Goal: Task Accomplishment & Management: Manage account settings

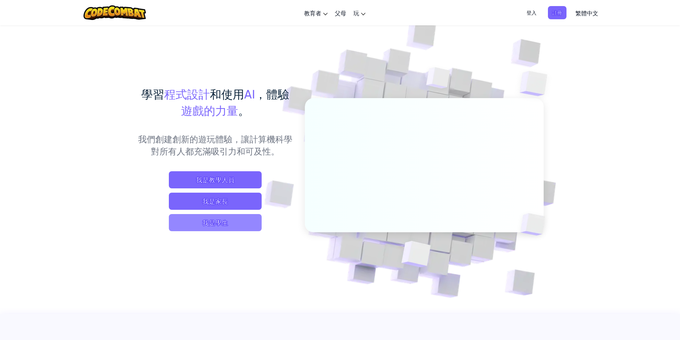
click at [250, 218] on span "我是學生" at bounding box center [215, 222] width 93 height 17
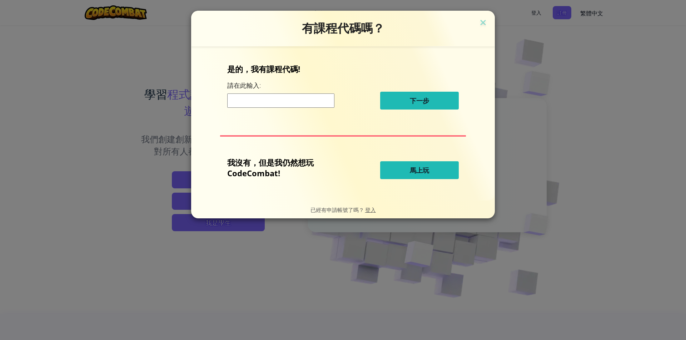
click at [331, 103] on input at bounding box center [280, 101] width 107 height 14
drag, startPoint x: 484, startPoint y: 21, endPoint x: 488, endPoint y: 22, distance: 3.9
click at [484, 22] on img at bounding box center [482, 23] width 9 height 11
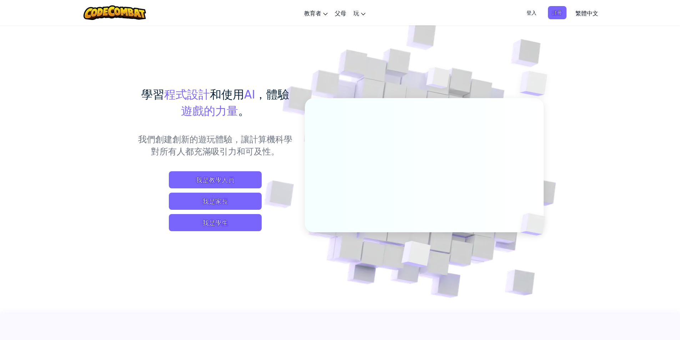
click at [529, 16] on span "登入" at bounding box center [532, 12] width 19 height 13
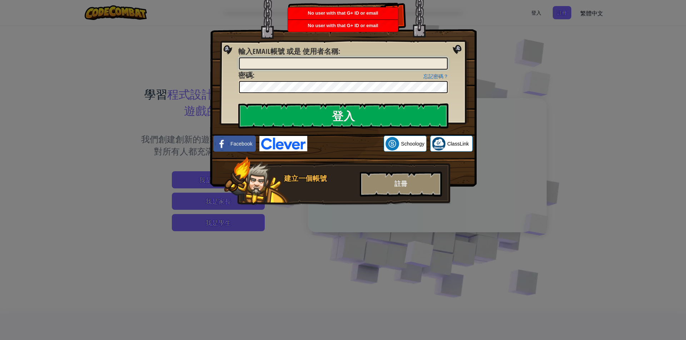
click at [430, 61] on input "輸入Email帳號 或是 使用者名稱 :" at bounding box center [343, 64] width 209 height 12
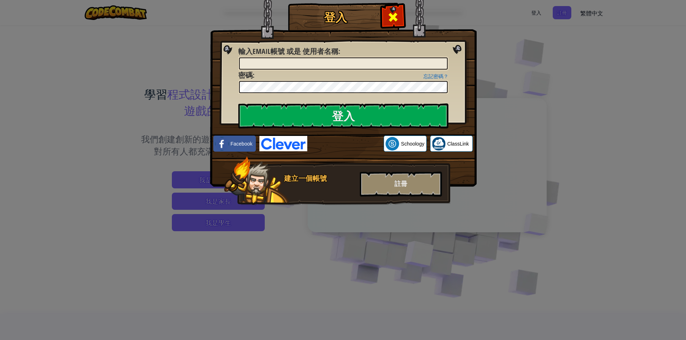
click at [389, 21] on span at bounding box center [392, 16] width 11 height 11
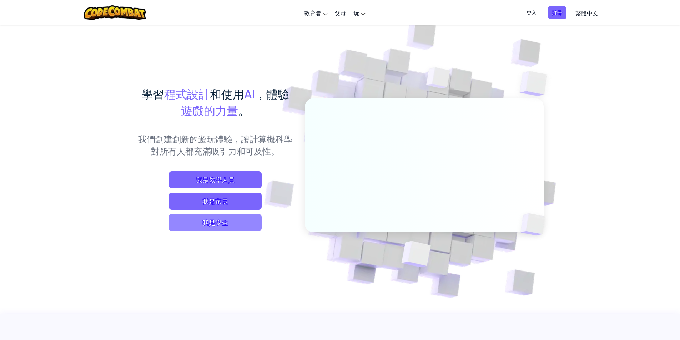
click at [254, 214] on span "我是學生" at bounding box center [215, 222] width 93 height 17
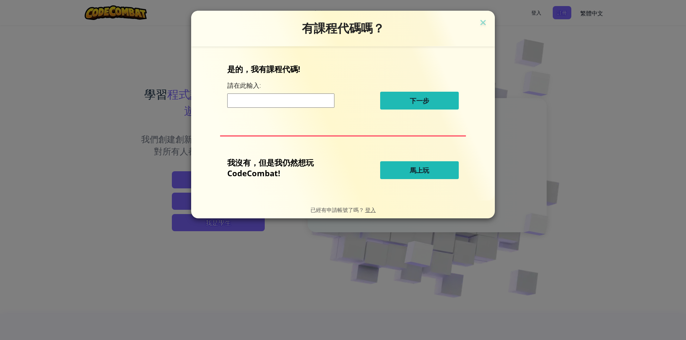
click at [314, 100] on input at bounding box center [280, 101] width 107 height 14
click at [484, 25] on img at bounding box center [482, 23] width 9 height 11
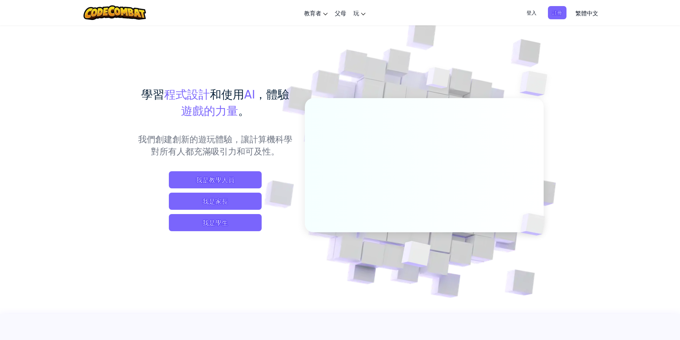
click at [535, 14] on span "登入" at bounding box center [532, 12] width 19 height 13
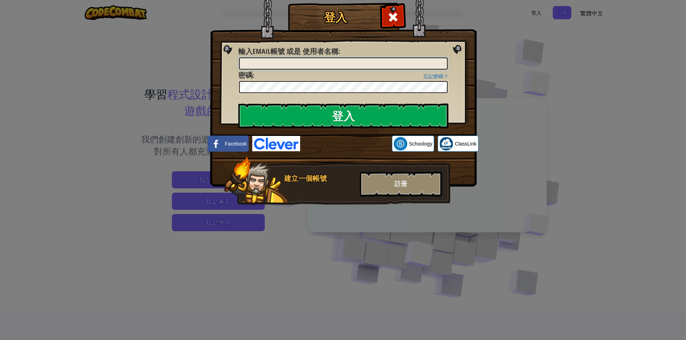
click at [370, 60] on input "輸入Email帳號 或是 使用者名稱 :" at bounding box center [343, 64] width 209 height 12
type input "c"
type input "[EMAIL_ADDRESS][DOMAIN_NAME]"
click at [238, 104] on input "登入" at bounding box center [343, 116] width 210 height 25
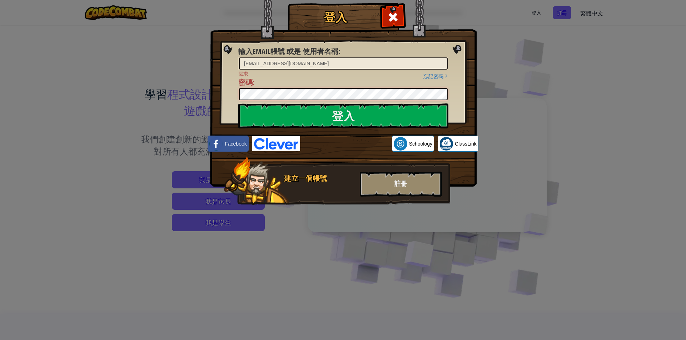
click at [238, 104] on input "登入" at bounding box center [343, 116] width 210 height 25
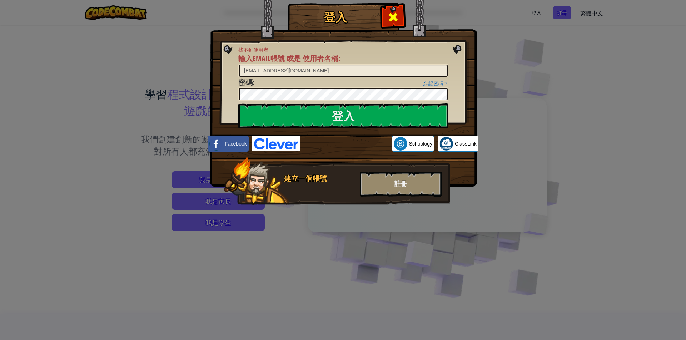
click at [399, 16] on div at bounding box center [392, 16] width 23 height 23
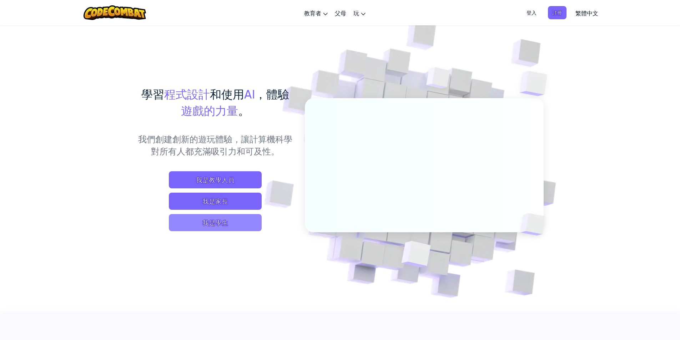
click at [236, 222] on span "我是學生" at bounding box center [215, 222] width 93 height 17
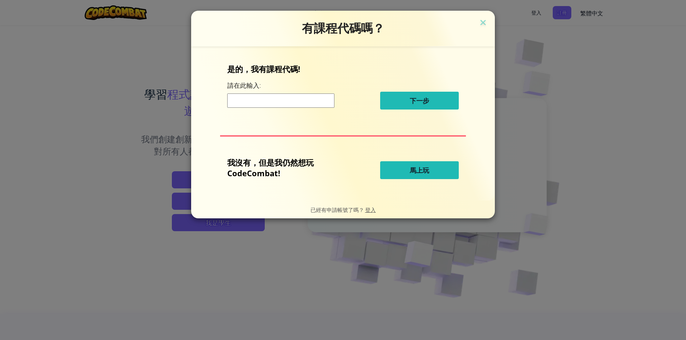
click at [297, 102] on input at bounding box center [280, 101] width 107 height 14
drag, startPoint x: 301, startPoint y: 106, endPoint x: 483, endPoint y: 21, distance: 200.4
click at [483, 21] on img at bounding box center [482, 23] width 9 height 11
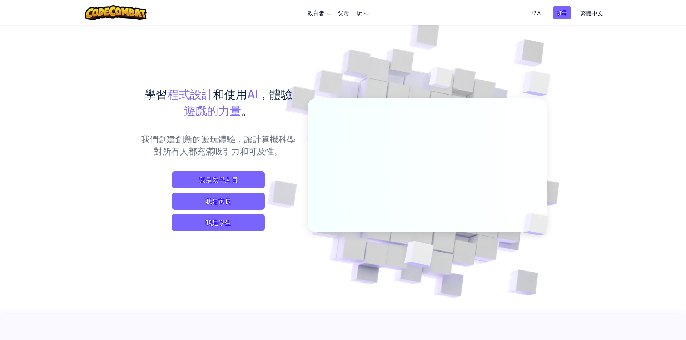
drag, startPoint x: 482, startPoint y: 24, endPoint x: 481, endPoint y: 28, distance: 3.8
click at [553, 15] on span "註冊" at bounding box center [557, 12] width 19 height 13
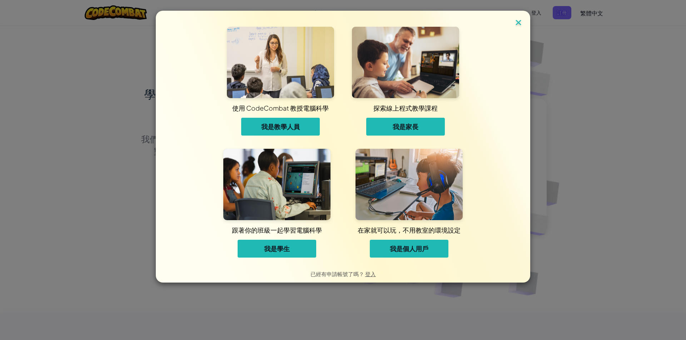
click at [518, 22] on img at bounding box center [518, 23] width 9 height 11
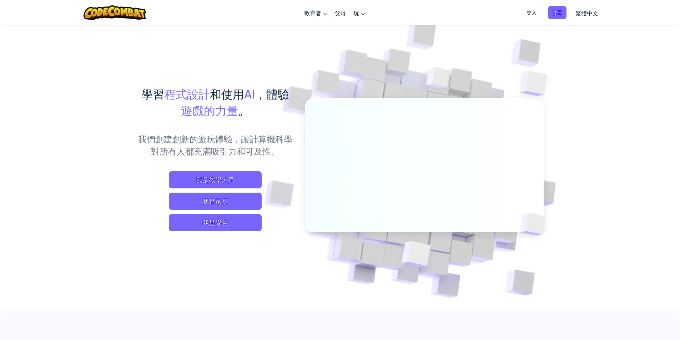
click at [535, 14] on span "登入" at bounding box center [532, 12] width 19 height 13
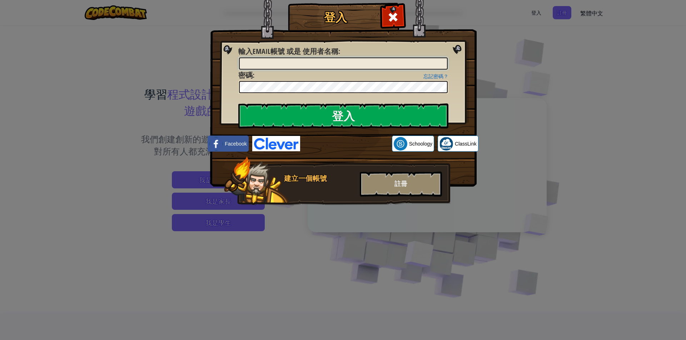
click at [396, 66] on input "輸入Email帳號 或是 使用者名稱 :" at bounding box center [343, 64] width 209 height 12
click at [238, 104] on input "登入" at bounding box center [343, 116] width 210 height 25
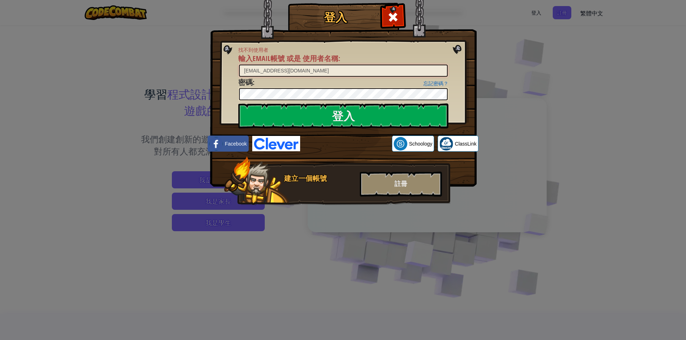
click at [316, 71] on input "[EMAIL_ADDRESS][DOMAIN_NAME]" at bounding box center [343, 71] width 209 height 12
click at [335, 110] on input "登入" at bounding box center [343, 116] width 210 height 25
drag, startPoint x: 385, startPoint y: 123, endPoint x: 255, endPoint y: 72, distance: 139.9
click at [255, 72] on input "[EMAIL_ADDRESS][DOMAIN_NAME]" at bounding box center [343, 71] width 209 height 12
click at [254, 72] on input "[EMAIL_ADDRESS][DOMAIN_NAME]" at bounding box center [343, 71] width 209 height 12
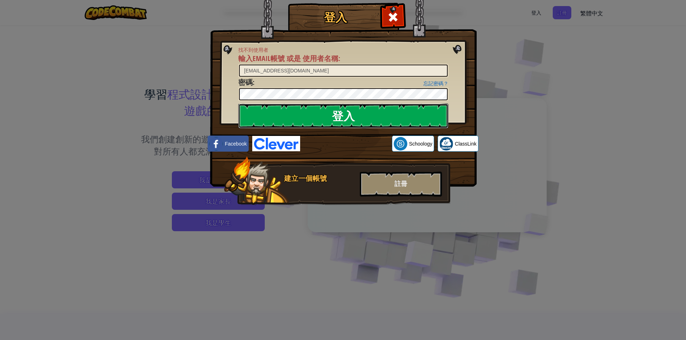
click at [316, 113] on input "登入" at bounding box center [343, 116] width 210 height 25
click at [329, 72] on input "[EMAIL_ADDRESS][DOMAIN_NAME]" at bounding box center [343, 71] width 209 height 12
type input "l"
click at [324, 121] on input "登入" at bounding box center [343, 116] width 210 height 25
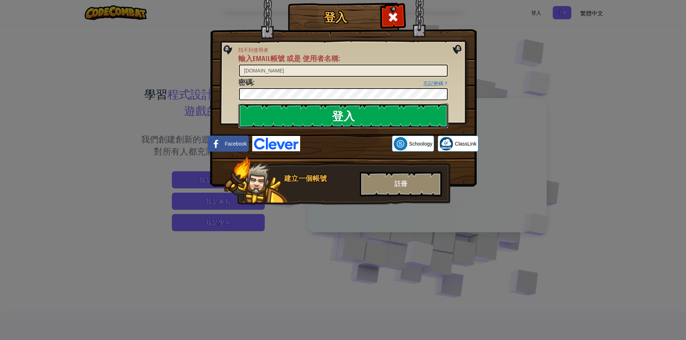
click at [323, 120] on input "登入" at bounding box center [343, 116] width 210 height 25
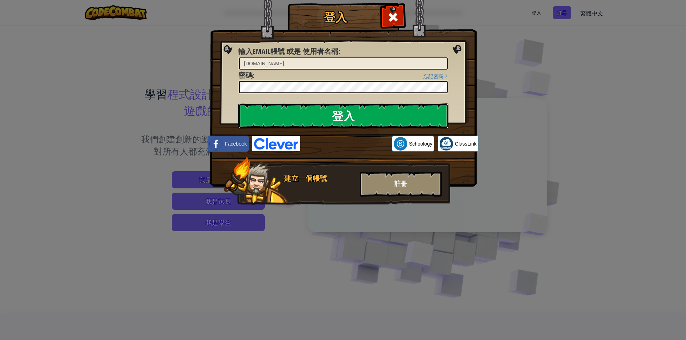
click at [321, 119] on input "登入" at bounding box center [343, 116] width 210 height 25
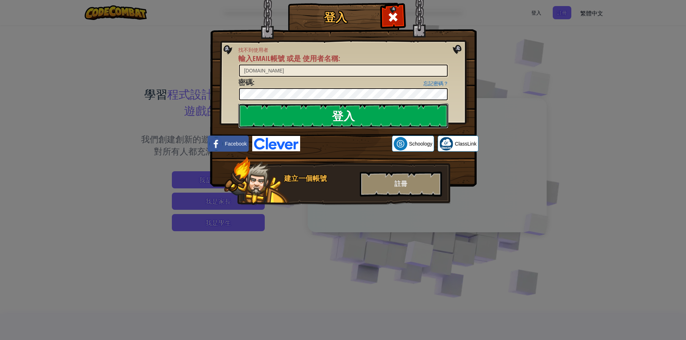
click at [321, 119] on input "登入" at bounding box center [343, 116] width 210 height 25
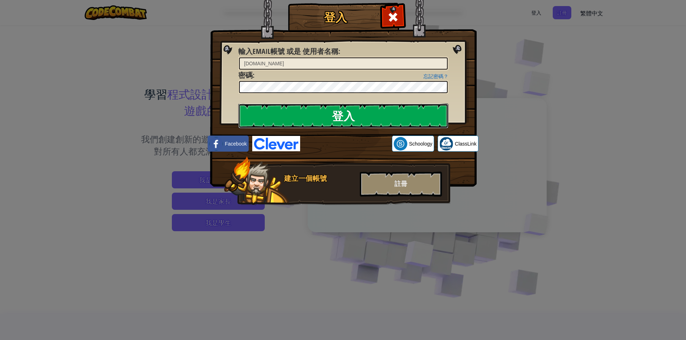
click at [321, 119] on input "登入" at bounding box center [343, 116] width 210 height 25
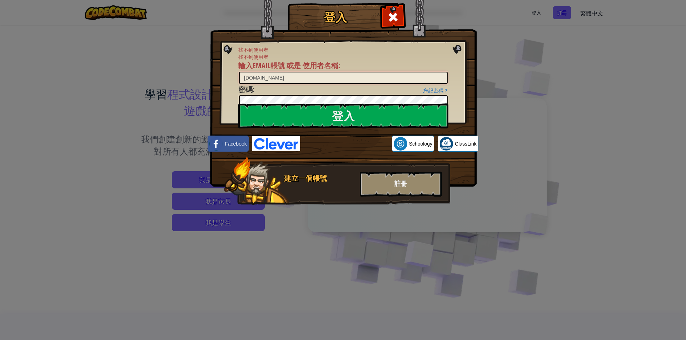
click at [320, 76] on input "[DOMAIN_NAME]" at bounding box center [343, 78] width 209 height 12
type input "l"
click at [319, 81] on input "輸入Email帳號 或是 使用者名稱 :" at bounding box center [343, 78] width 209 height 12
click at [254, 78] on input "[EMAIL_ADDRESS][DOMAIN_NAME]" at bounding box center [343, 78] width 209 height 12
type input "[EMAIL_ADDRESS][DOMAIN_NAME]"
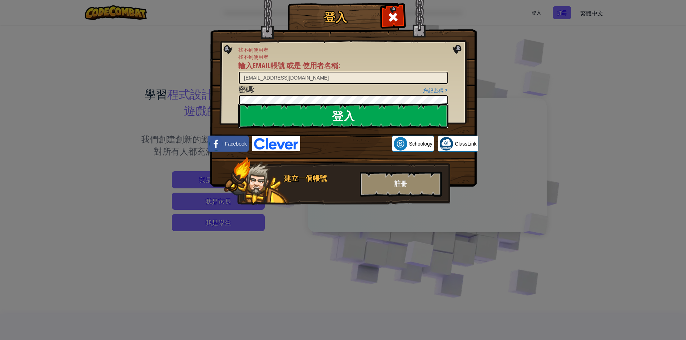
click at [327, 123] on input "登入" at bounding box center [343, 116] width 210 height 25
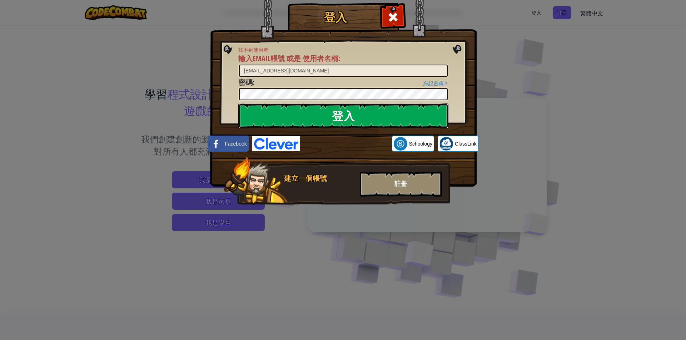
click at [323, 114] on input "登入" at bounding box center [343, 116] width 210 height 25
click at [442, 85] on link "忘記密碼？" at bounding box center [435, 84] width 25 height 6
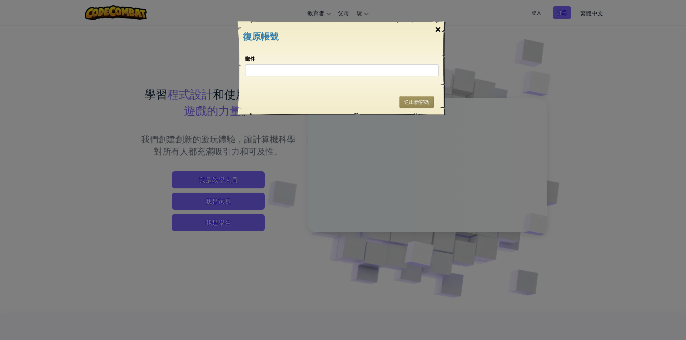
click at [437, 31] on div "×" at bounding box center [438, 29] width 16 height 21
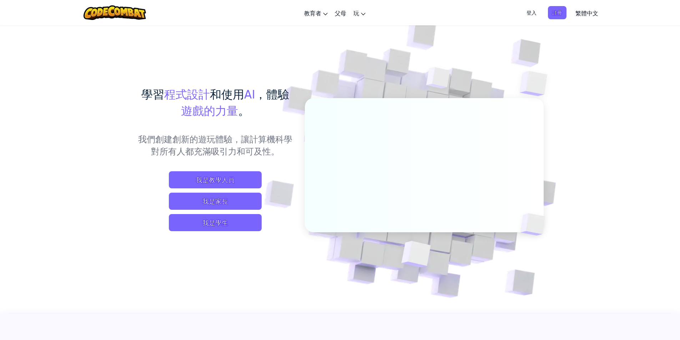
click at [532, 15] on span "登入" at bounding box center [532, 12] width 19 height 13
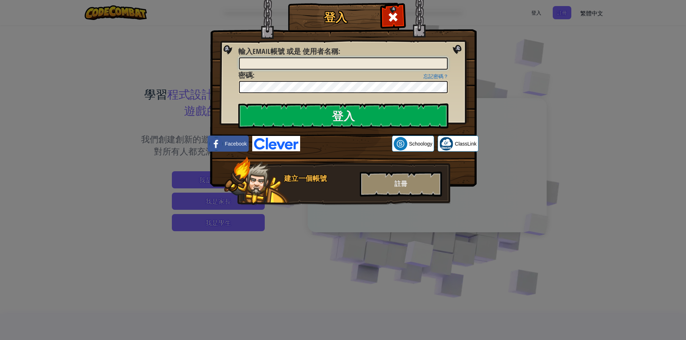
click at [405, 61] on input "輸入Email帳號 或是 使用者名稱 :" at bounding box center [343, 64] width 209 height 12
click at [255, 66] on input "[EMAIL_ADDRESS][DOMAIN_NAME]" at bounding box center [343, 64] width 209 height 12
drag, startPoint x: 253, startPoint y: 66, endPoint x: 260, endPoint y: 72, distance: 9.1
click at [256, 68] on input "[EMAIL_ADDRESS][DOMAIN_NAME]" at bounding box center [343, 64] width 209 height 12
click at [254, 65] on input "[EMAIL_ADDRESS][DOMAIN_NAME]" at bounding box center [343, 64] width 209 height 12
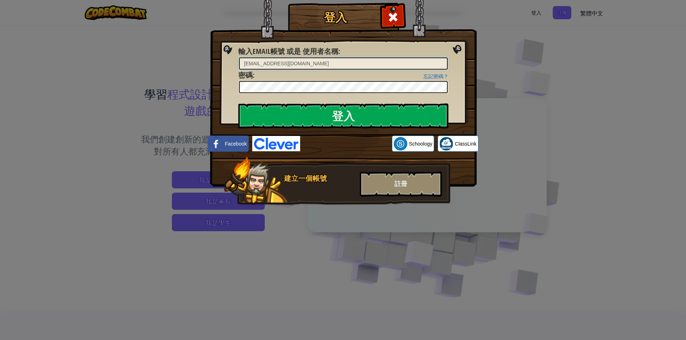
click at [254, 66] on input "[EMAIL_ADDRESS][DOMAIN_NAME]" at bounding box center [343, 64] width 209 height 12
click at [338, 118] on input "登入" at bounding box center [343, 116] width 210 height 25
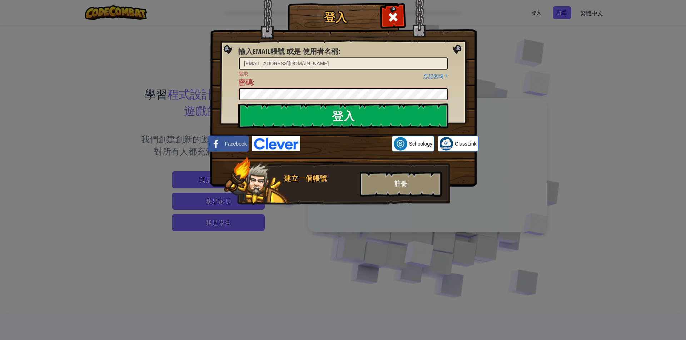
click at [238, 104] on input "登入" at bounding box center [343, 116] width 210 height 25
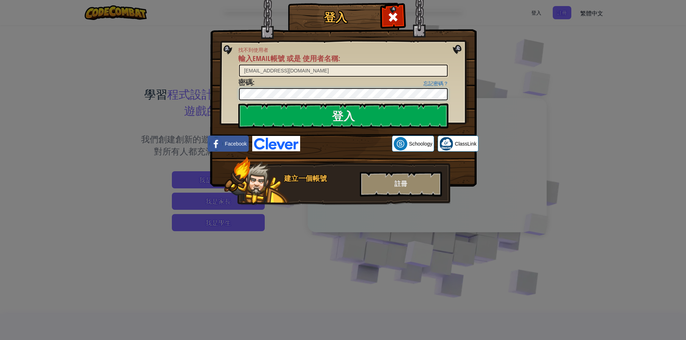
click at [238, 104] on input "登入" at bounding box center [343, 116] width 210 height 25
click at [323, 114] on input "登入" at bounding box center [343, 116] width 210 height 25
click at [324, 114] on input "登入" at bounding box center [343, 116] width 210 height 25
click at [327, 70] on input "[EMAIL_ADDRESS][DOMAIN_NAME]" at bounding box center [343, 71] width 209 height 12
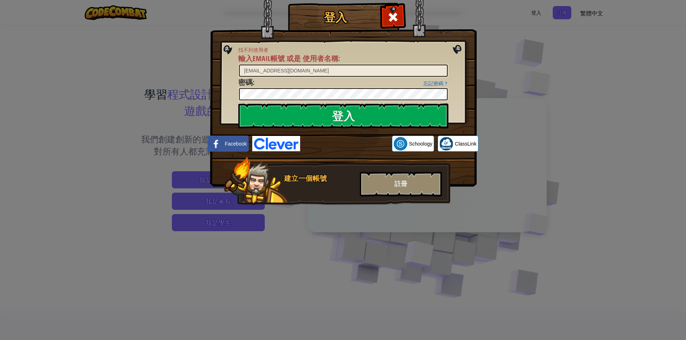
click at [386, 81] on div "忘記密碼？ 密碼 :" at bounding box center [343, 90] width 210 height 24
click at [377, 74] on input "[EMAIL_ADDRESS][DOMAIN_NAME]" at bounding box center [343, 71] width 209 height 12
type input "l"
type input "[DOMAIN_NAME]"
click at [238, 104] on input "登入" at bounding box center [343, 116] width 210 height 25
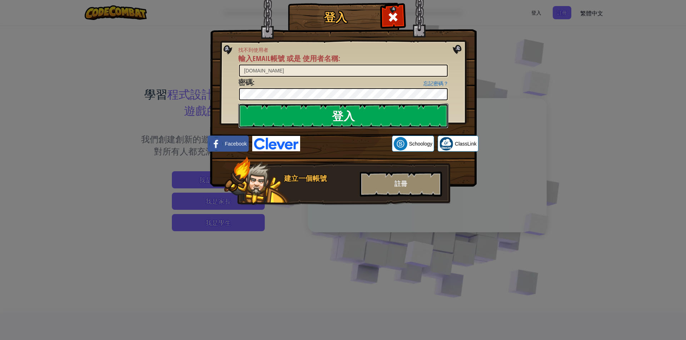
click at [358, 121] on input "登入" at bounding box center [343, 116] width 210 height 25
click at [356, 118] on input "登入" at bounding box center [343, 116] width 210 height 25
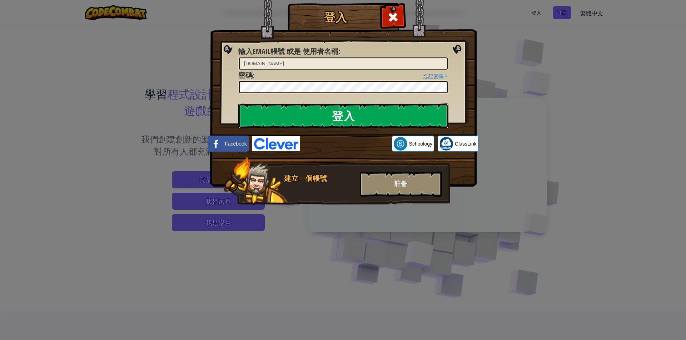
click at [357, 118] on input "登入" at bounding box center [343, 116] width 210 height 25
click at [357, 121] on input "登入" at bounding box center [343, 116] width 210 height 25
click at [355, 121] on input "登入" at bounding box center [343, 116] width 210 height 25
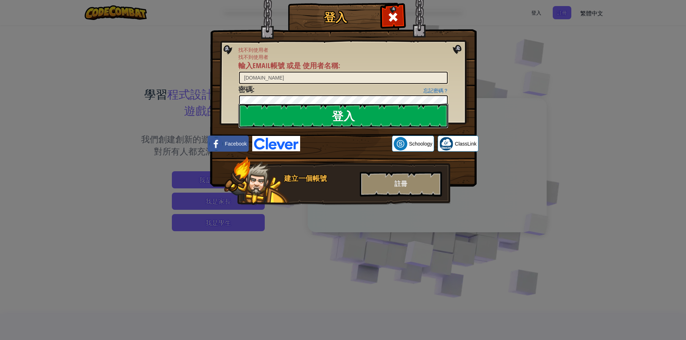
click at [355, 121] on input "登入" at bounding box center [343, 116] width 210 height 25
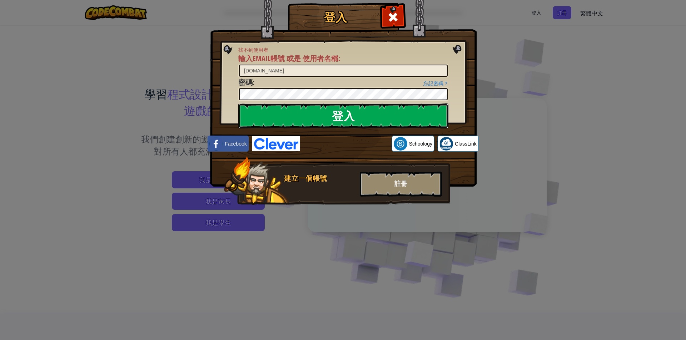
click at [355, 121] on input "登入" at bounding box center [343, 116] width 210 height 25
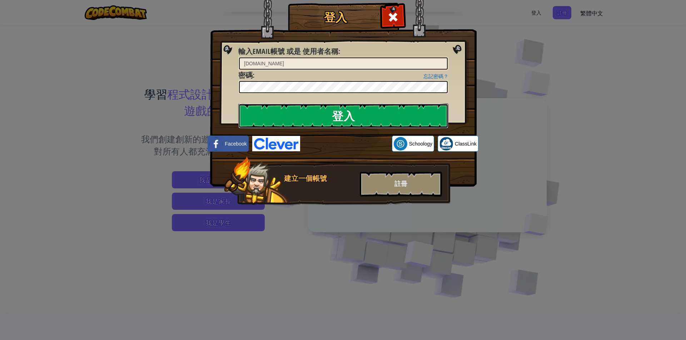
click at [355, 121] on input "登入" at bounding box center [343, 116] width 210 height 25
click at [356, 122] on input "登入" at bounding box center [343, 116] width 210 height 25
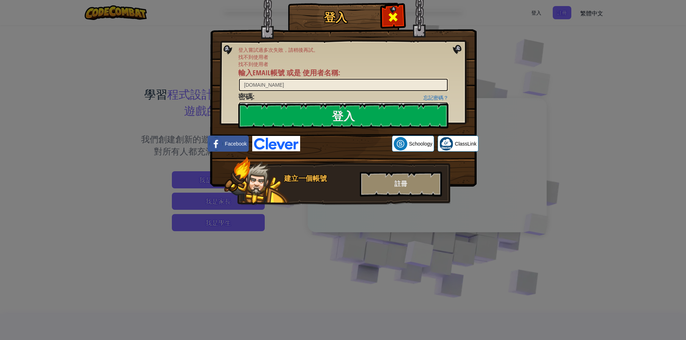
click at [399, 21] on div at bounding box center [392, 16] width 23 height 23
